Goal: Find specific page/section: Find specific page/section

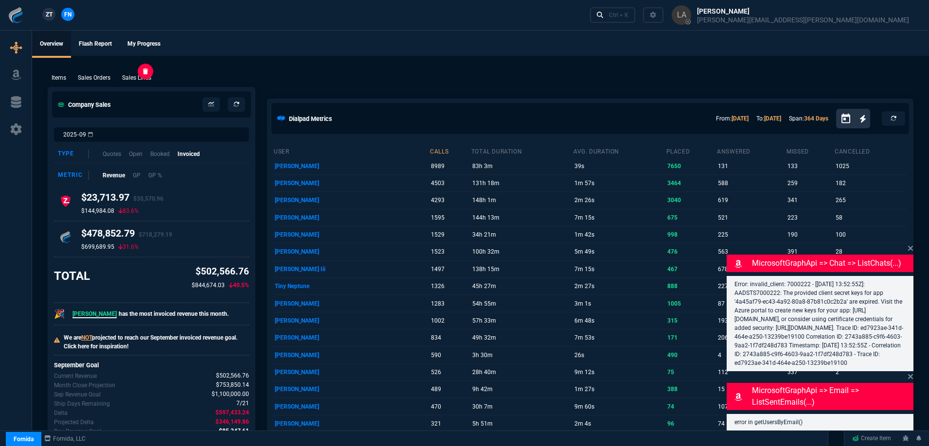
click at [141, 75] on p "Sales Lines" at bounding box center [136, 77] width 29 height 9
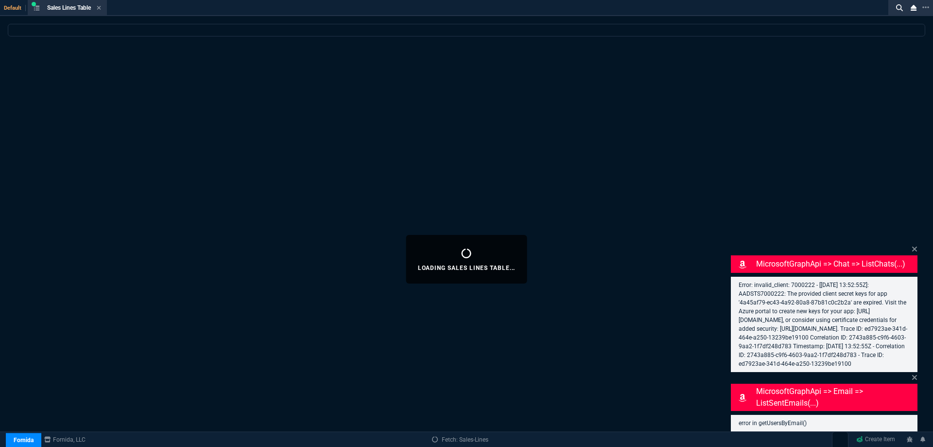
select select
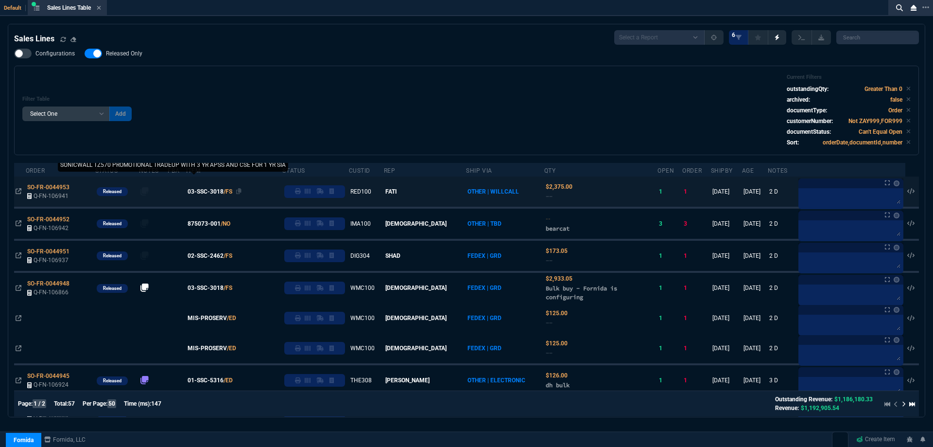
click at [219, 192] on span "03-SSC-3018" at bounding box center [206, 191] width 36 height 9
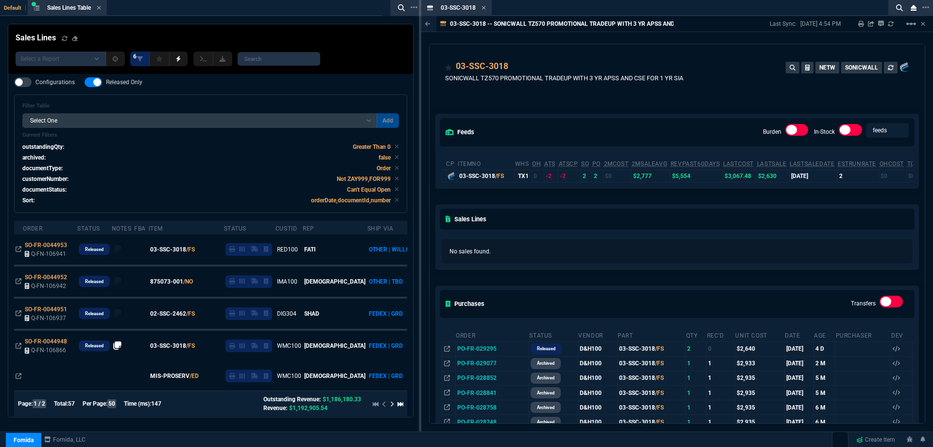
drag, startPoint x: 486, startPoint y: 7, endPoint x: 413, endPoint y: 78, distance: 101.8
click at [486, 7] on icon at bounding box center [484, 8] width 4 height 6
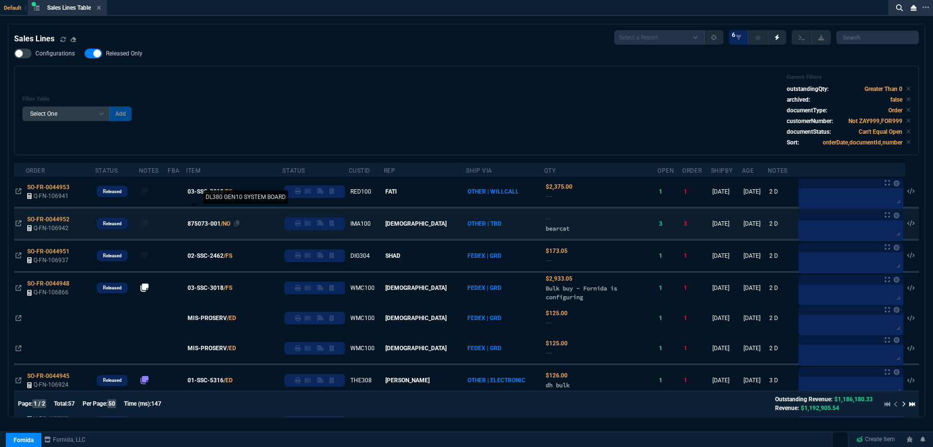
click at [218, 223] on span "875073-001" at bounding box center [204, 223] width 33 height 9
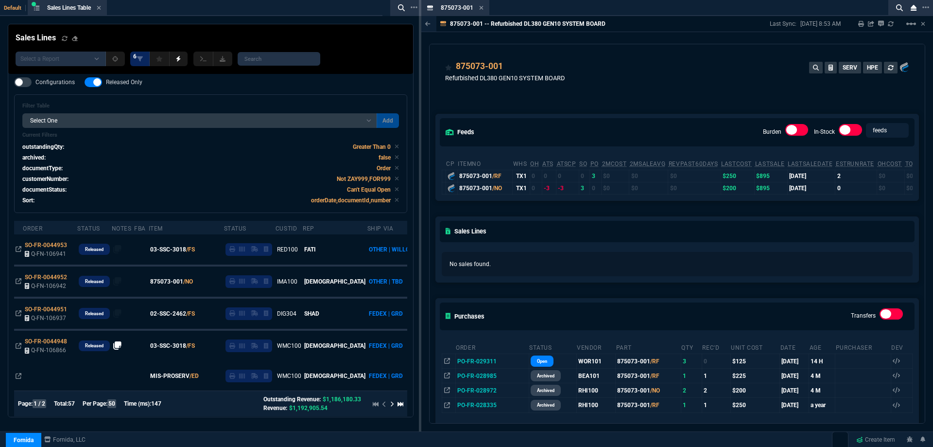
drag, startPoint x: 480, startPoint y: 9, endPoint x: 315, endPoint y: 156, distance: 221.4
click at [480, 9] on icon at bounding box center [482, 8] width 4 height 4
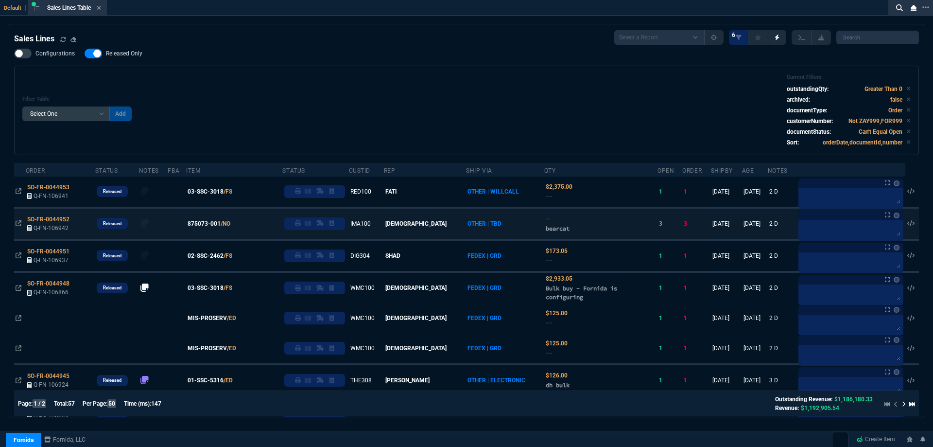
scroll to position [49, 0]
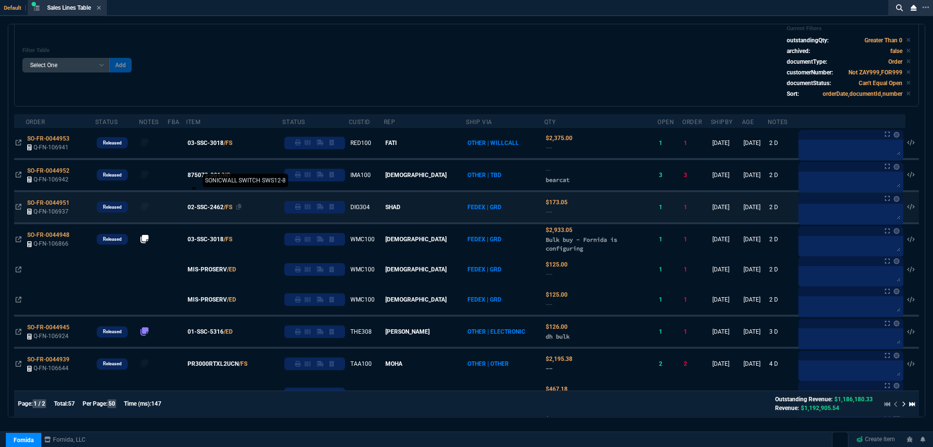
click at [208, 207] on span "02-SSC-2462" at bounding box center [206, 207] width 36 height 9
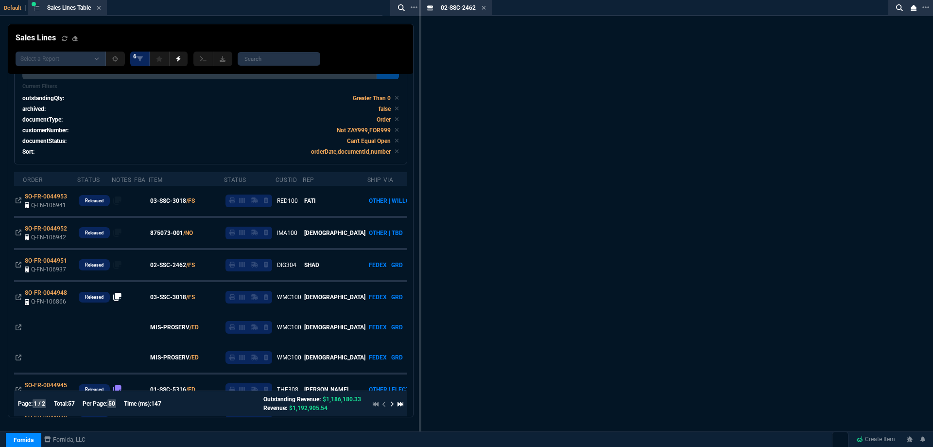
scroll to position [77, 0]
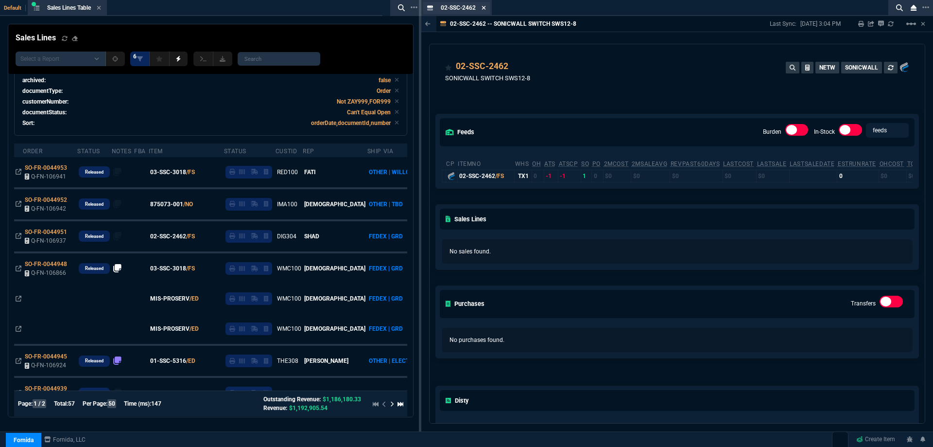
click at [483, 6] on icon at bounding box center [484, 8] width 4 height 4
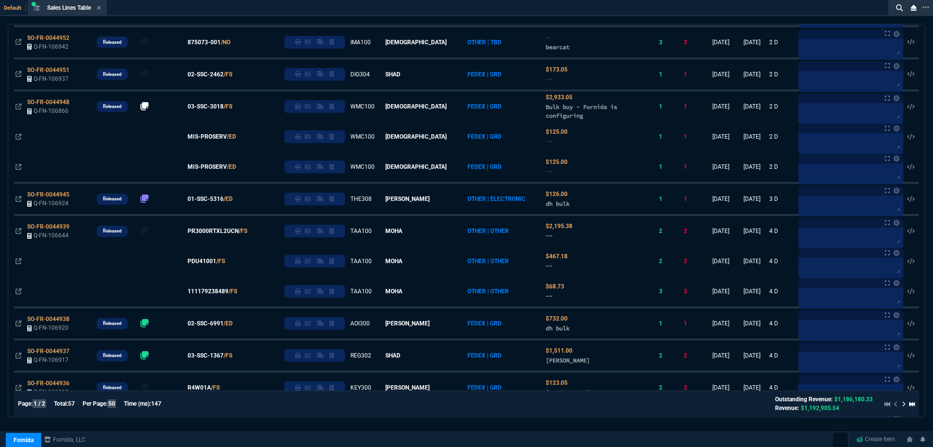
scroll to position [146, 0]
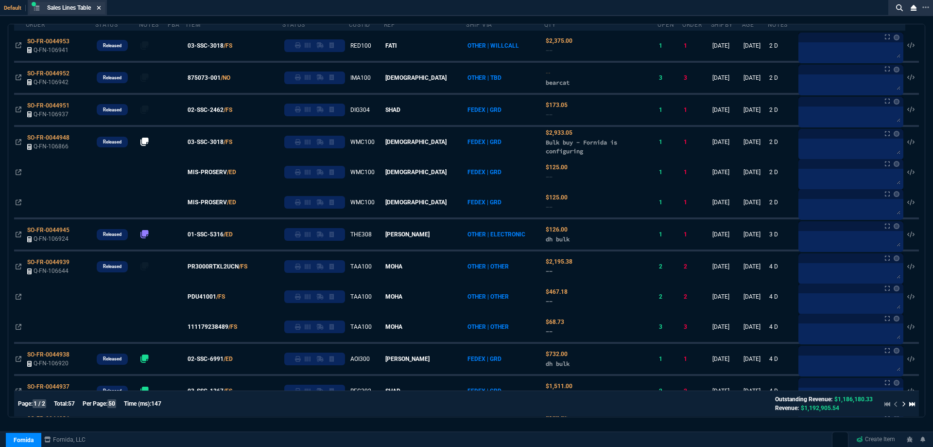
click at [101, 9] on icon at bounding box center [99, 8] width 4 height 4
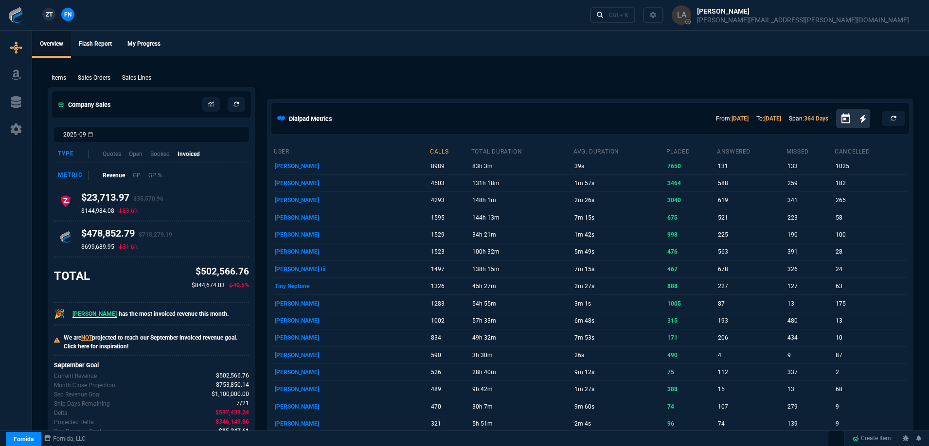
click at [46, 15] on span "ZT" at bounding box center [49, 14] width 7 height 9
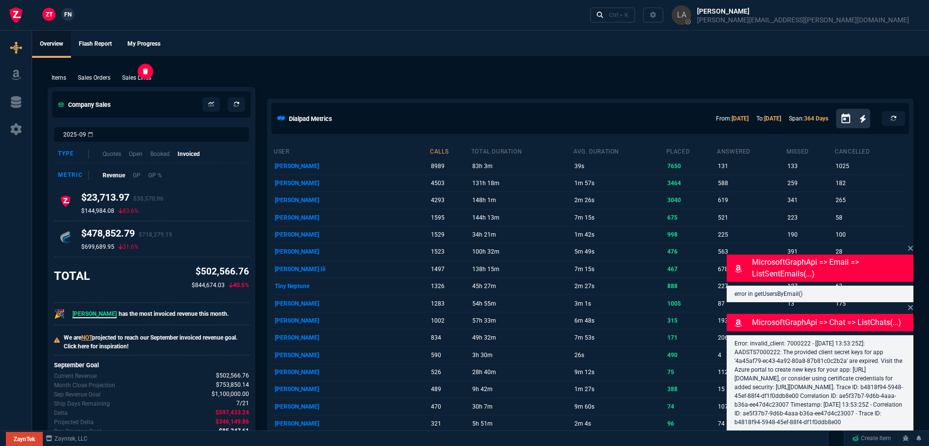
click at [145, 80] on p "Sales Lines" at bounding box center [136, 77] width 29 height 9
select select
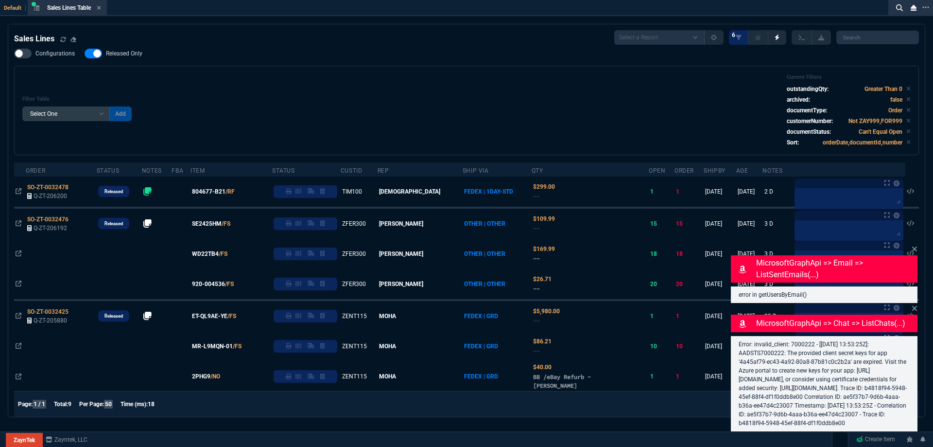
click at [129, 52] on span "Released Only" at bounding box center [124, 54] width 36 height 8
click at [85, 53] on input "Released Only" at bounding box center [84, 53] width 0 height 0
checkbox input "false"
click at [316, 83] on div "Filter Table Select One Add Filter () Age () ATS () Cond (itemVariantCode) Cust…" at bounding box center [466, 110] width 889 height 73
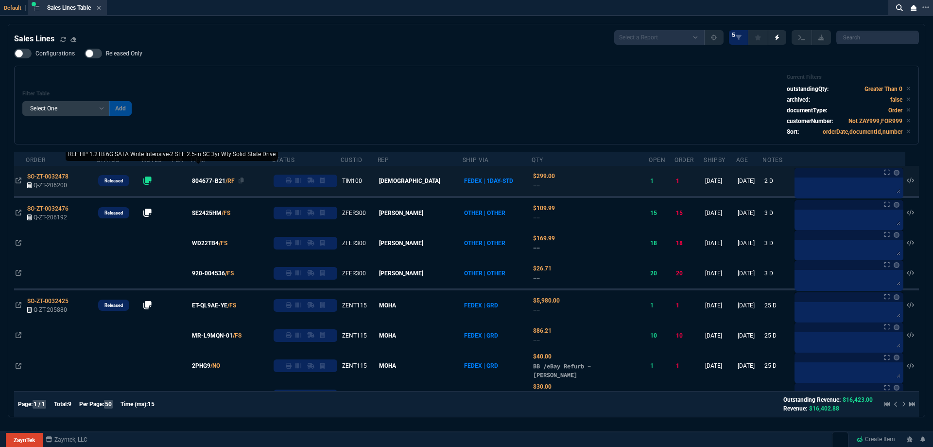
click at [212, 181] on span "804677-B21" at bounding box center [209, 180] width 34 height 9
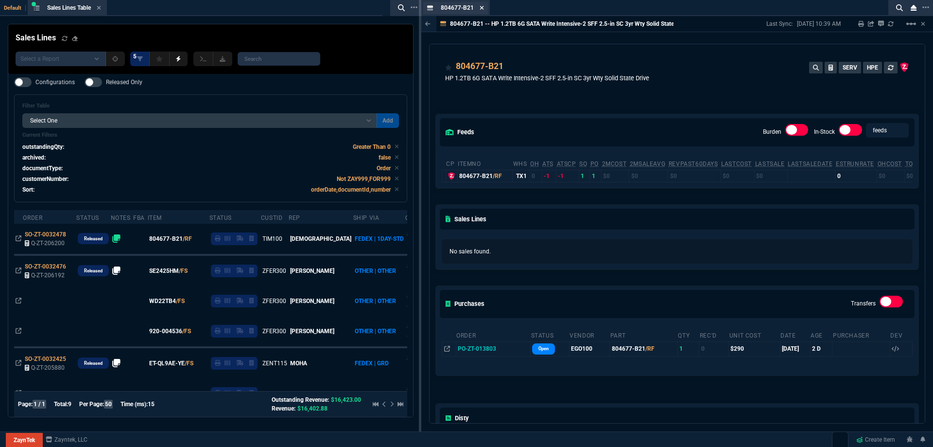
click at [482, 10] on icon at bounding box center [482, 8] width 4 height 6
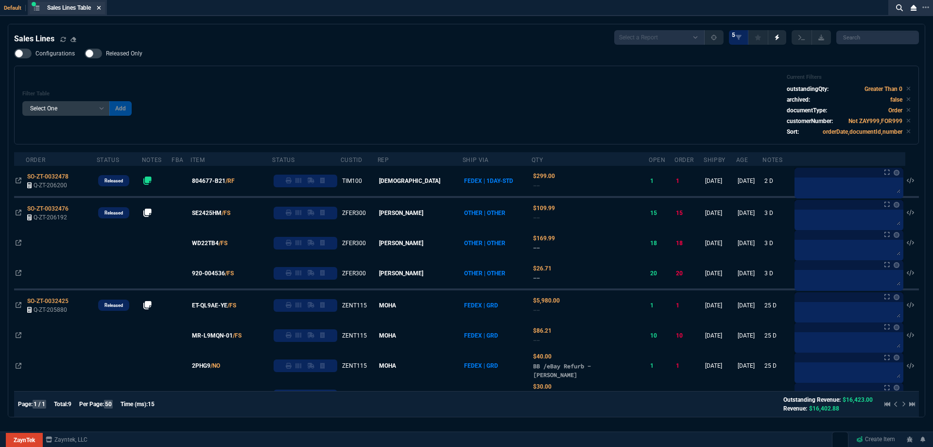
click at [101, 4] on nx-icon at bounding box center [99, 8] width 4 height 8
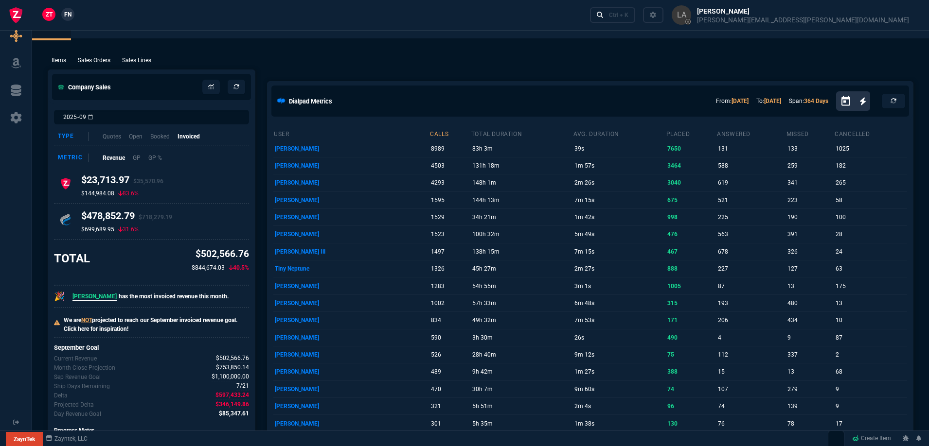
scroll to position [49, 0]
